Goal: Task Accomplishment & Management: Manage account settings

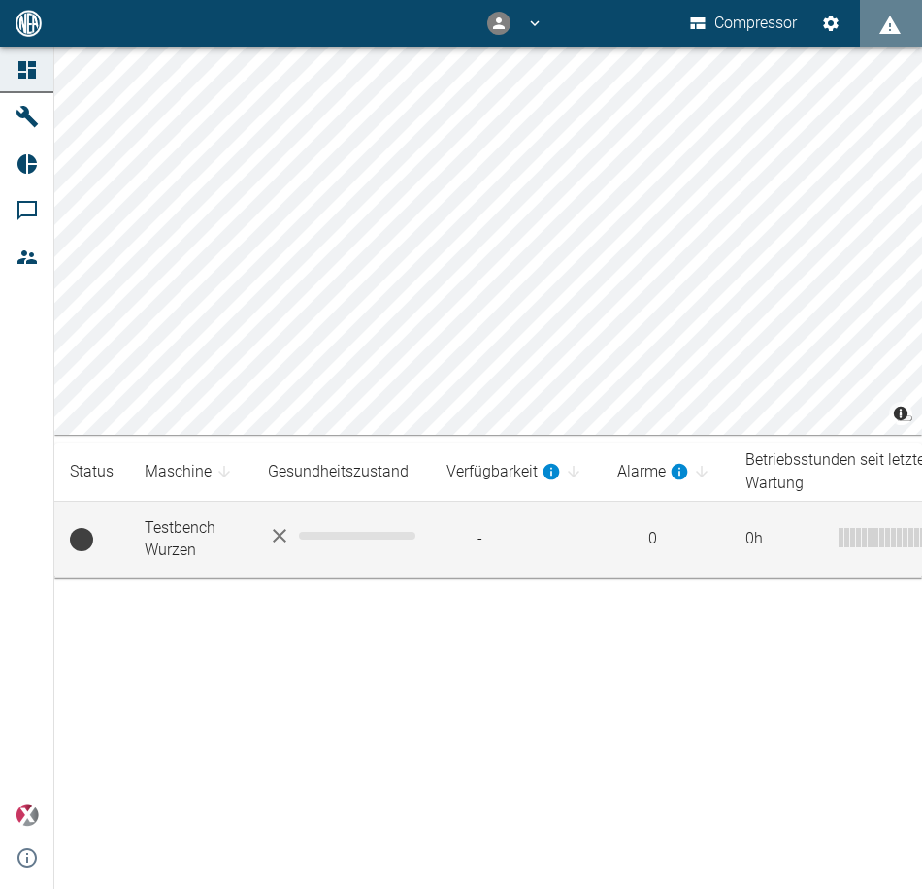
click at [314, 553] on td at bounding box center [341, 540] width 179 height 77
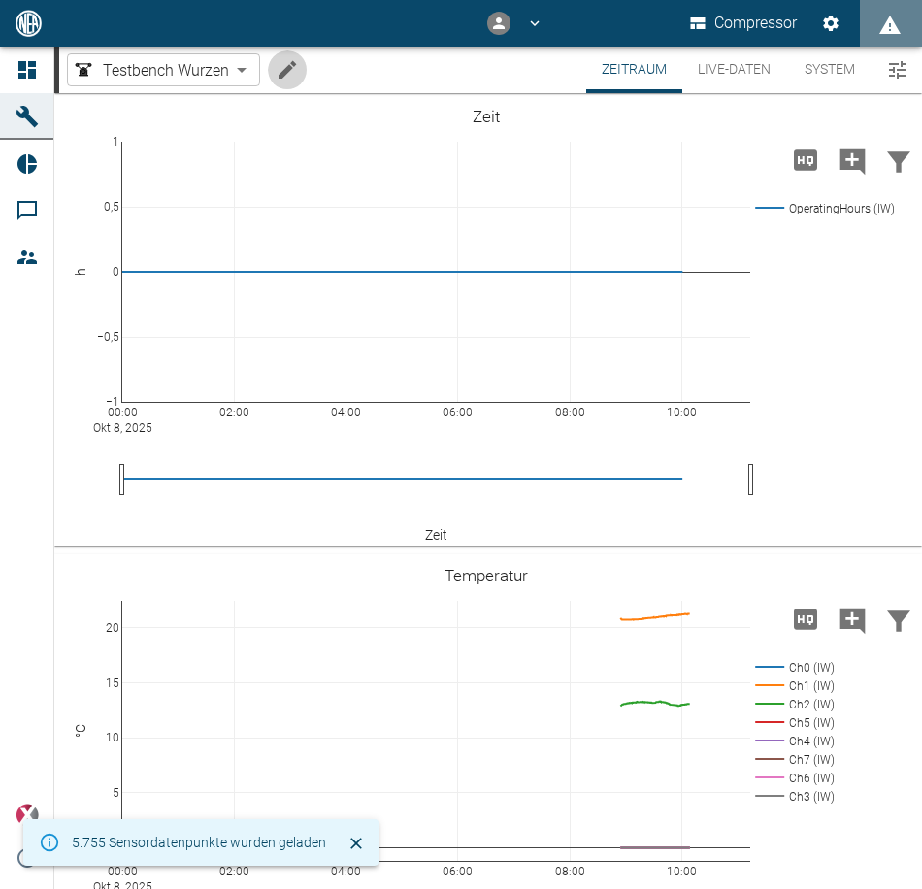
click at [280, 78] on icon "Machine bearbeiten" at bounding box center [287, 69] width 17 height 17
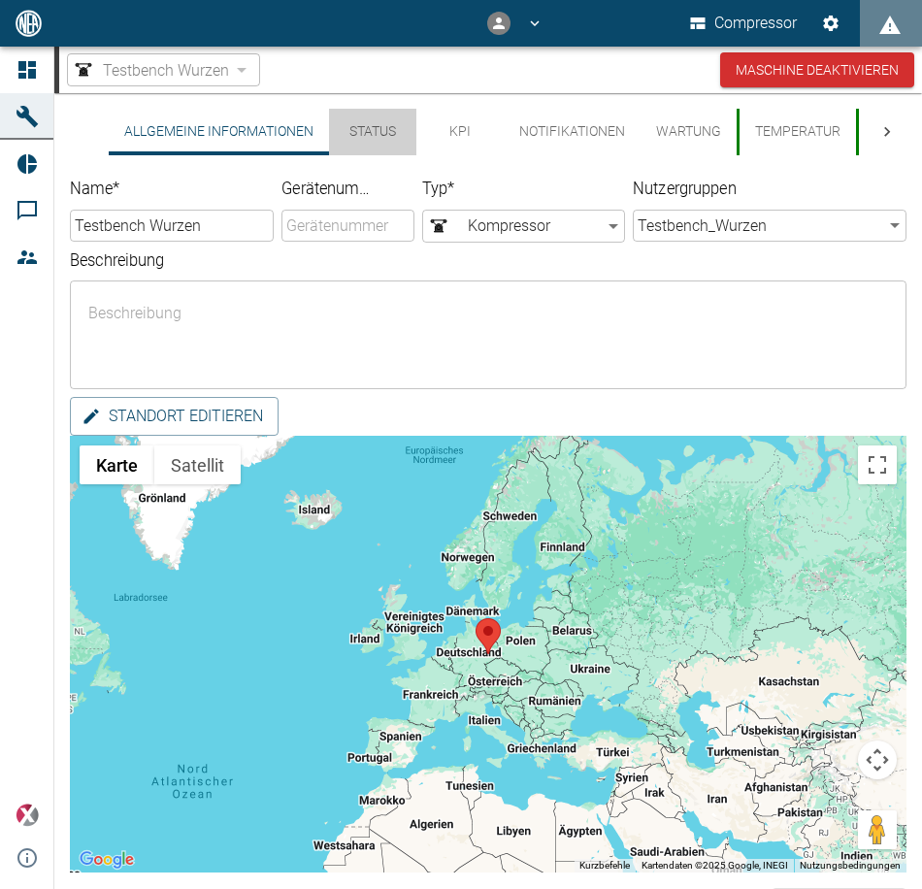
click at [370, 128] on button "Status" at bounding box center [372, 132] width 87 height 47
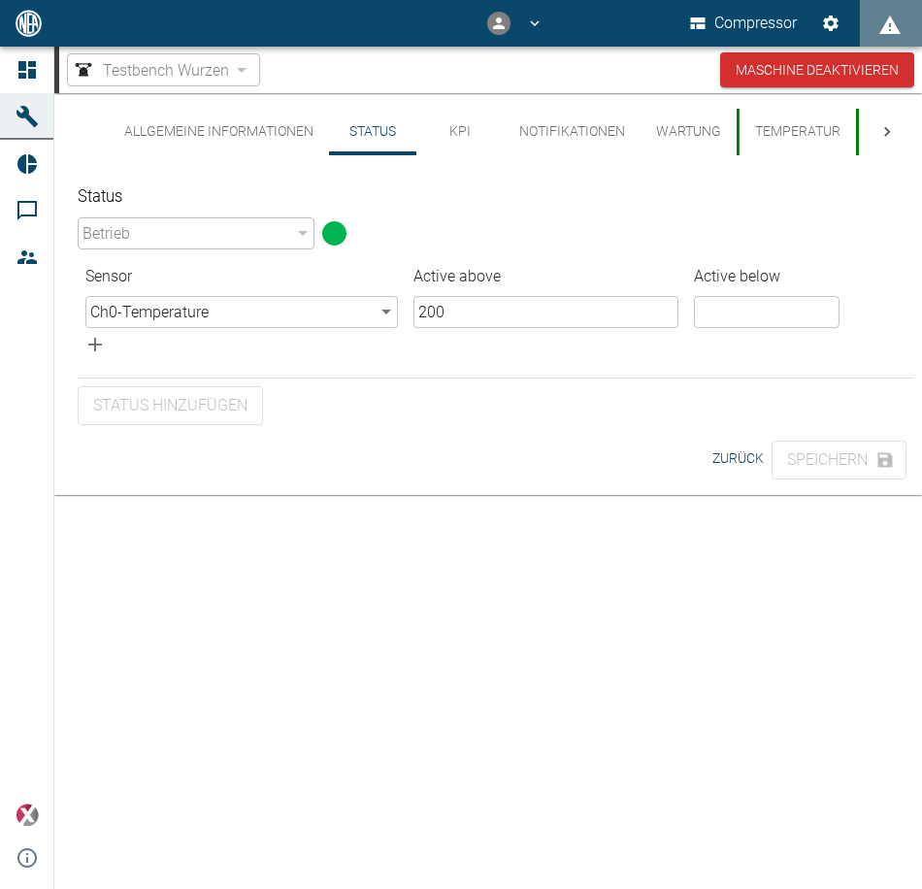
click at [563, 303] on input "200" at bounding box center [545, 312] width 265 height 32
drag, startPoint x: 557, startPoint y: 306, endPoint x: 459, endPoint y: 295, distance: 98.6
click at [459, 295] on table "Sensor Active above Active below Ch0 - Temperature 88a07dbb-3a03-4d58-81af-ba37…" at bounding box center [496, 296] width 837 height 63
type input "20"
click at [241, 116] on button "Allgemeine Informationen" at bounding box center [219, 132] width 220 height 47
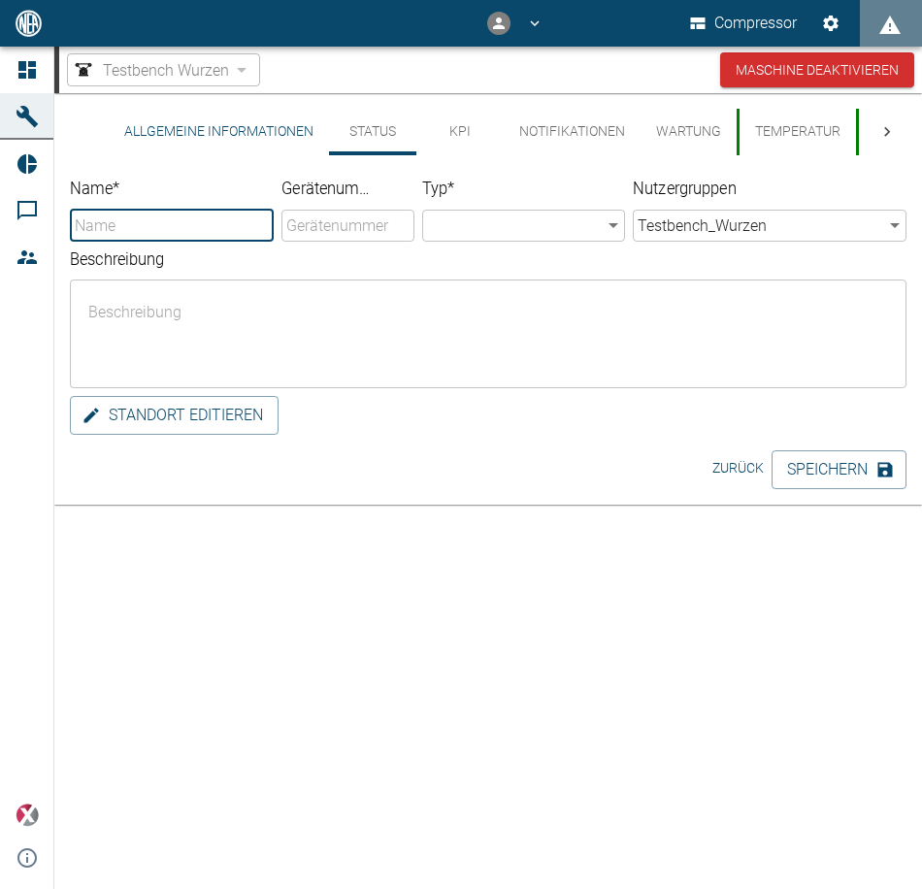
type input "Testbench Wurzen"
type input "Compressor"
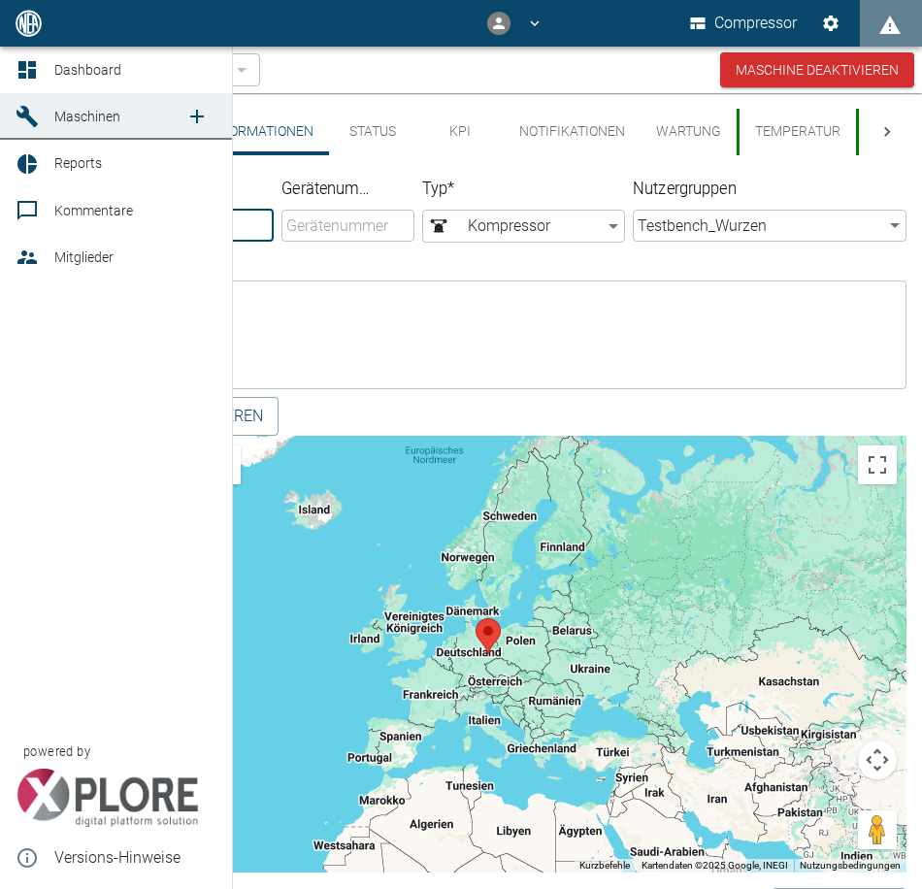
click at [29, 108] on icon at bounding box center [27, 116] width 23 height 23
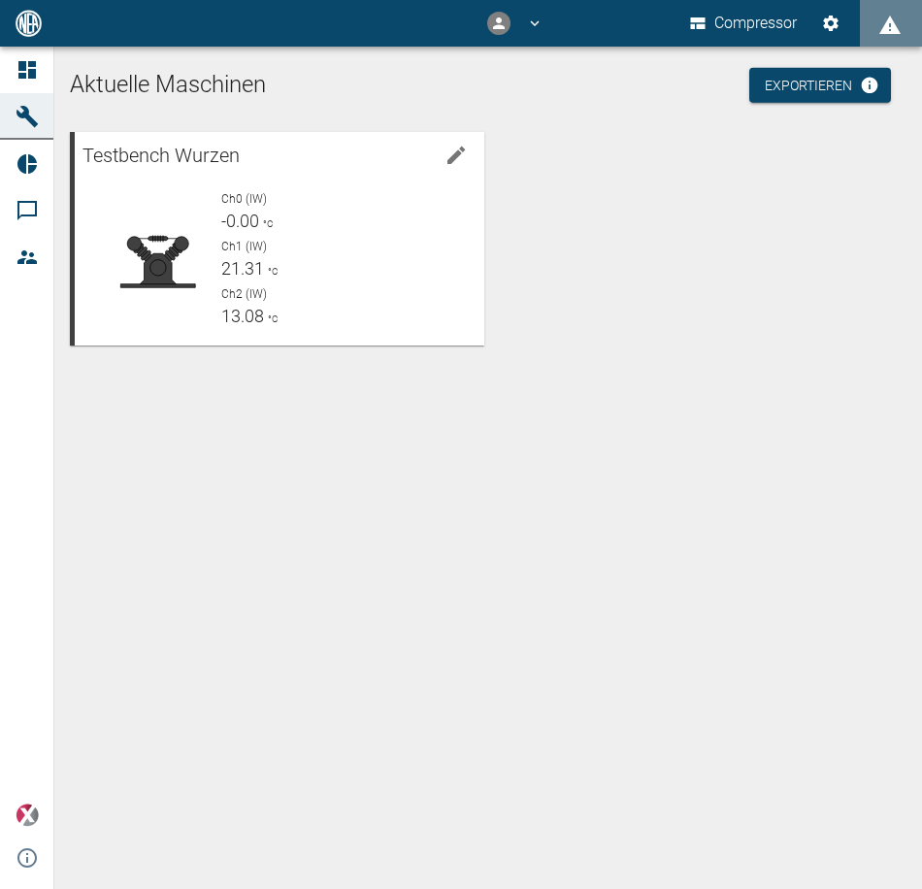
click at [480, 488] on div "Aktuelle Maschinen Exportieren Testbench Wurzen Ch0 (IW) -0.00 °C Ch1 (IW) 21.3…" at bounding box center [488, 468] width 868 height 842
click at [239, 269] on span "21.31" at bounding box center [242, 268] width 43 height 20
